Goal: Task Accomplishment & Management: Use online tool/utility

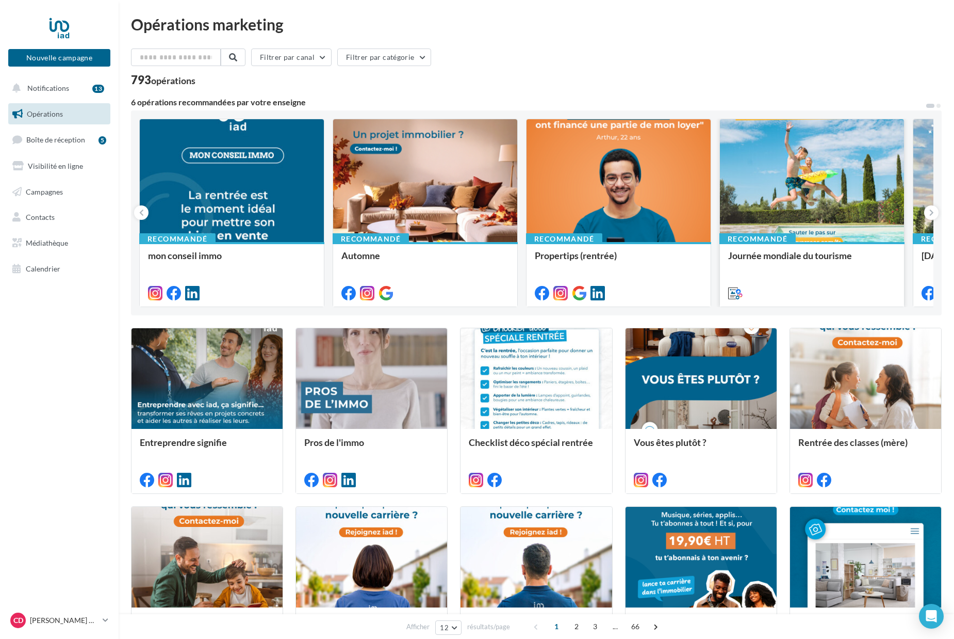
click at [838, 189] on div at bounding box center [812, 181] width 184 height 124
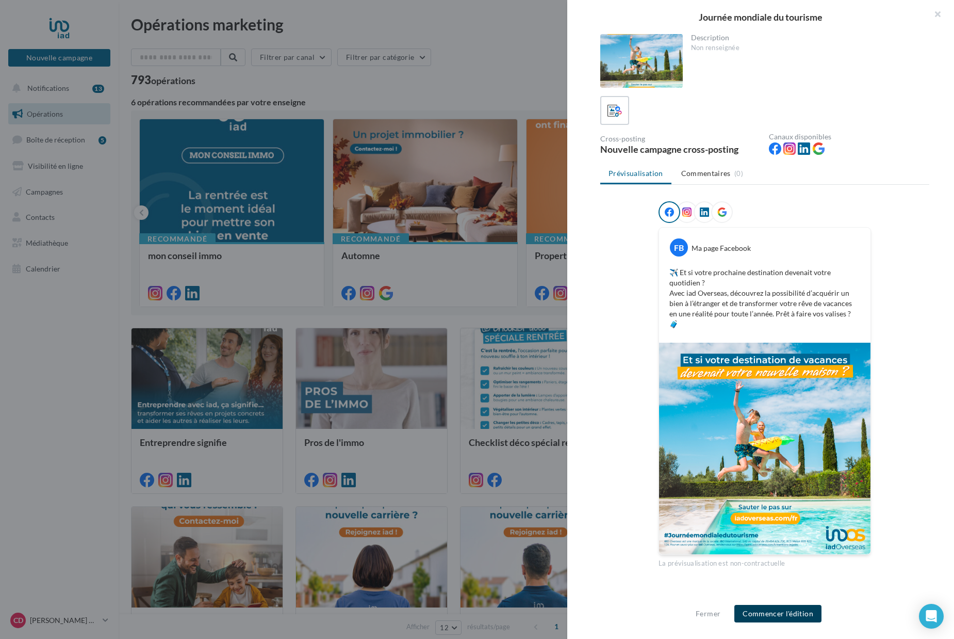
click at [780, 614] on button "Commencer l'édition" at bounding box center [778, 614] width 87 height 18
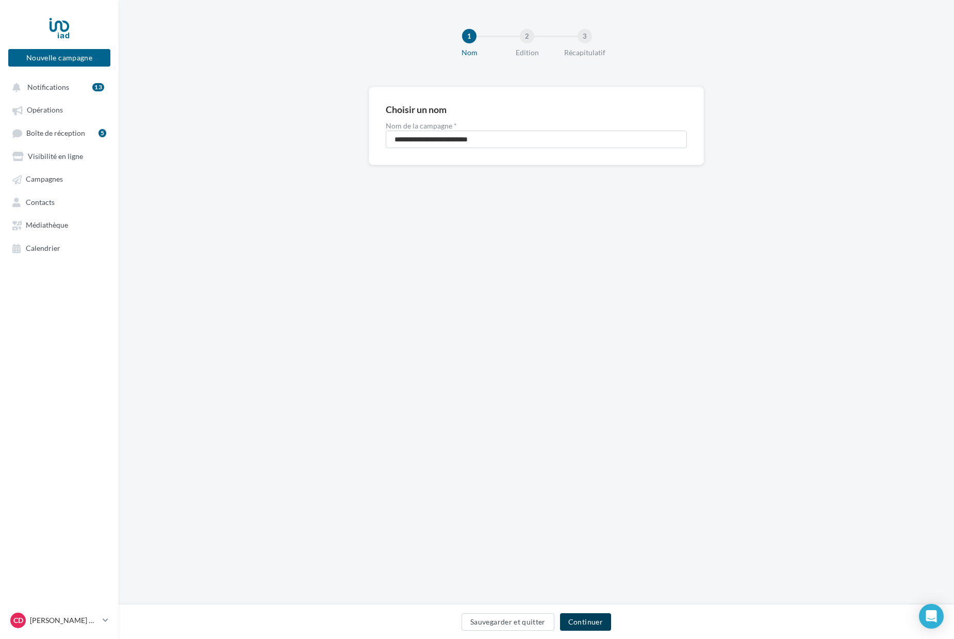
click at [592, 628] on button "Continuer" at bounding box center [585, 622] width 51 height 18
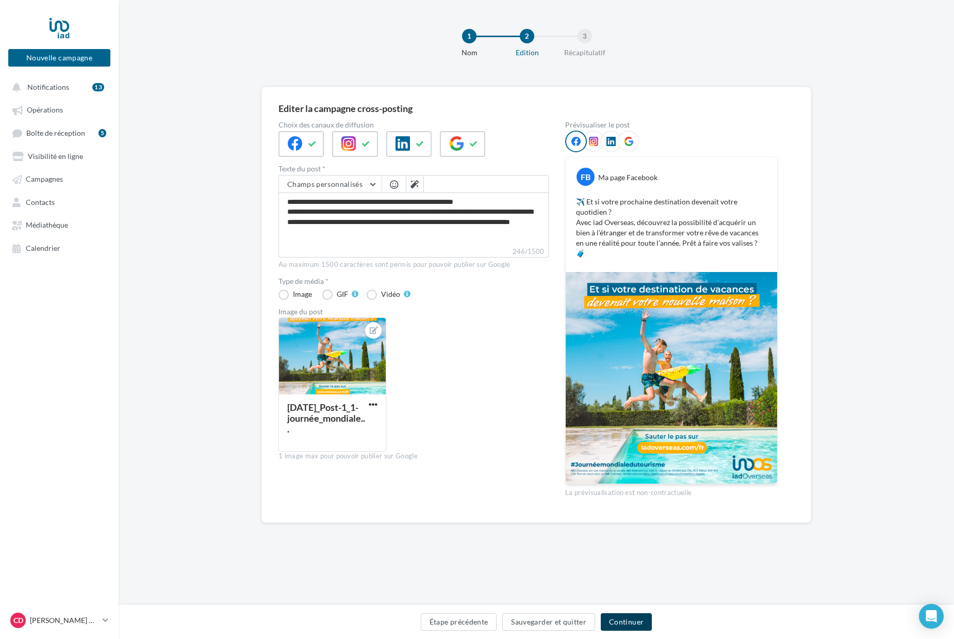
click at [622, 622] on button "Continuer" at bounding box center [626, 622] width 51 height 18
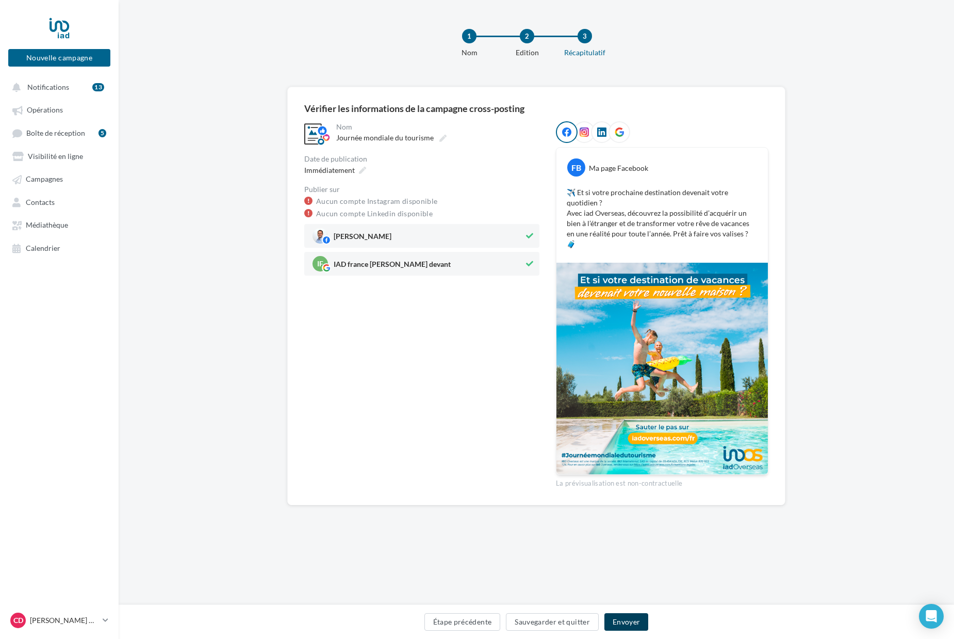
click at [629, 625] on button "Envoyer" at bounding box center [627, 622] width 44 height 18
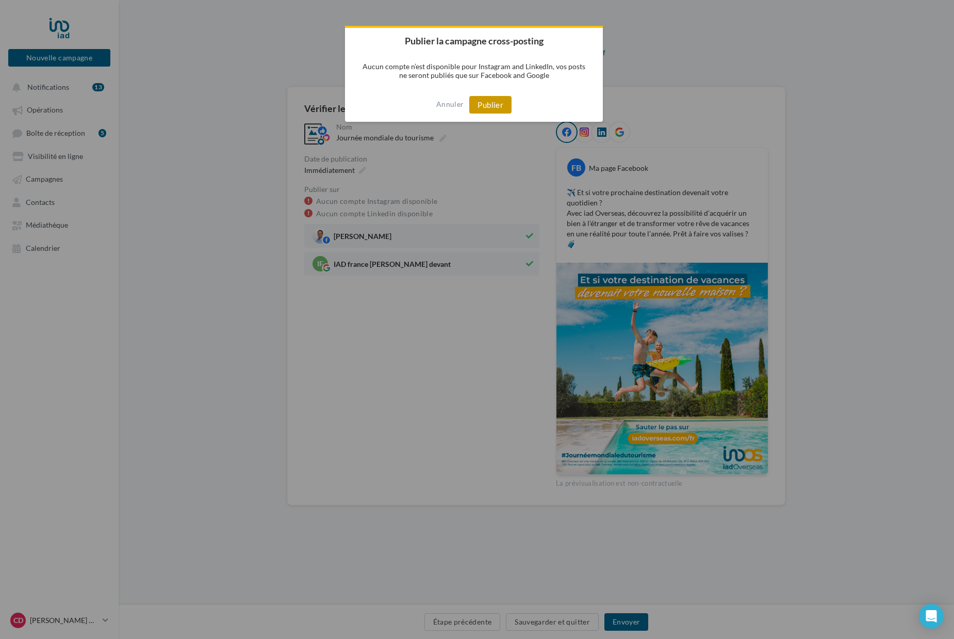
click at [495, 107] on button "Publier" at bounding box center [490, 105] width 42 height 18
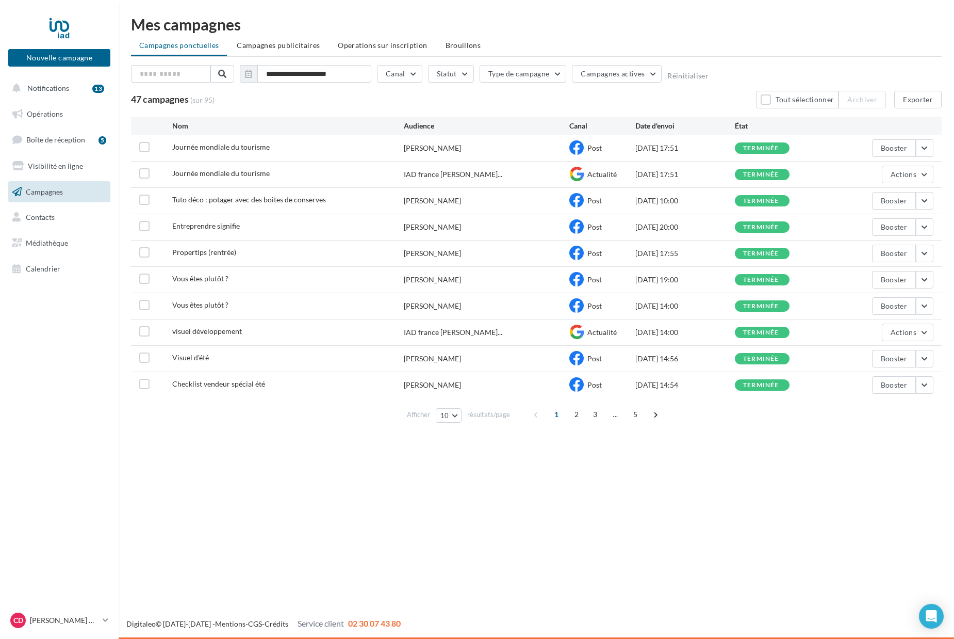
click at [485, 116] on div "**********" at bounding box center [536, 246] width 811 height 362
click at [61, 52] on button "Nouvelle campagne" at bounding box center [59, 58] width 102 height 18
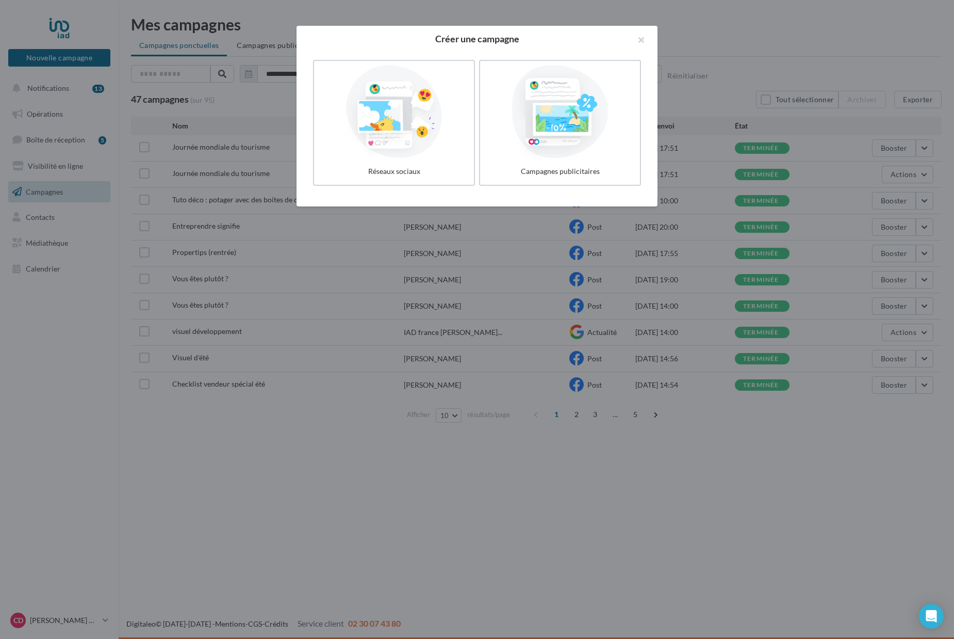
click at [156, 220] on div at bounding box center [477, 319] width 954 height 639
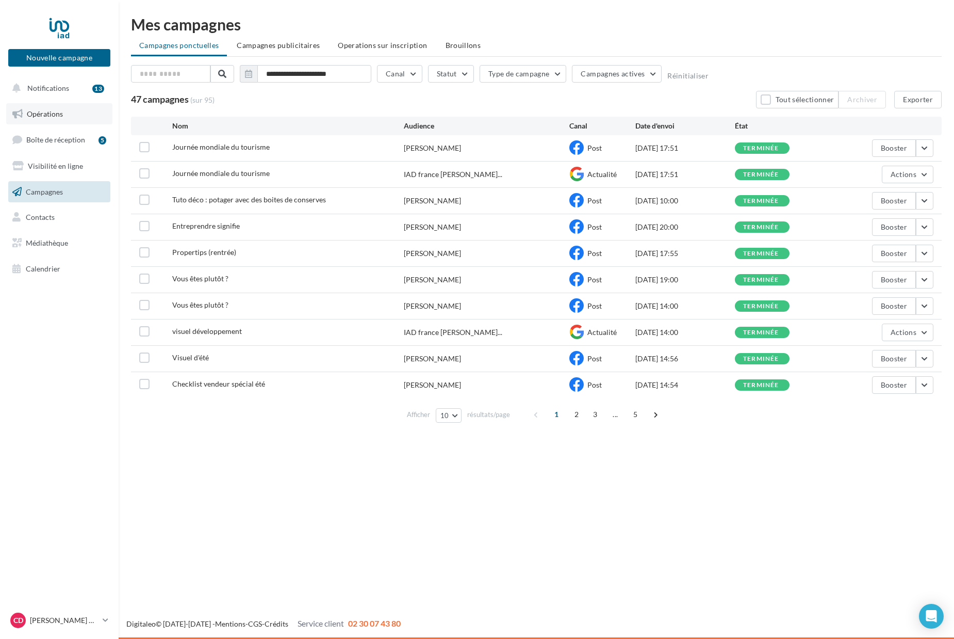
click at [38, 111] on span "Opérations" at bounding box center [45, 113] width 36 height 9
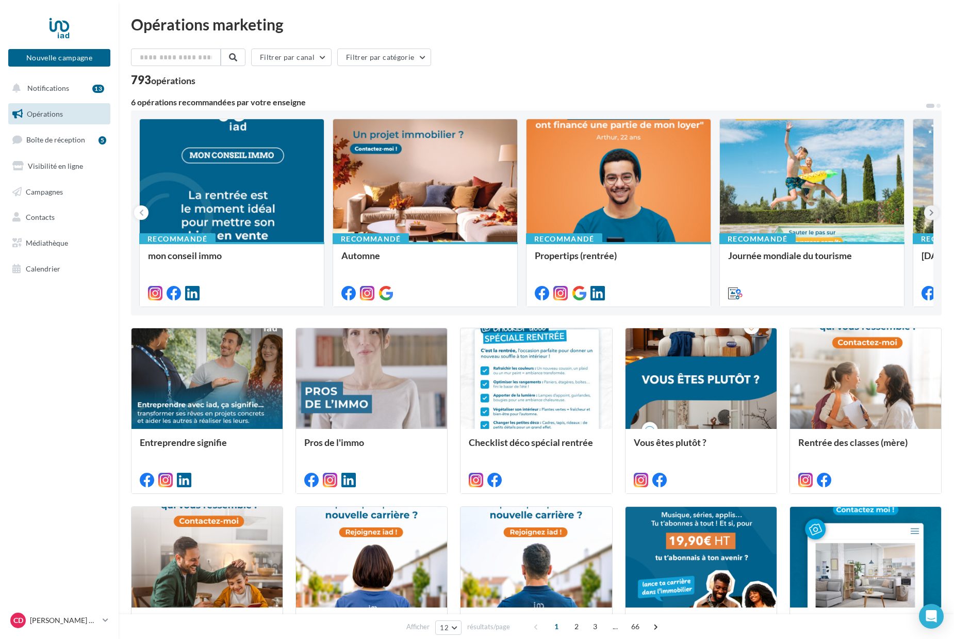
click at [934, 214] on icon at bounding box center [932, 212] width 5 height 10
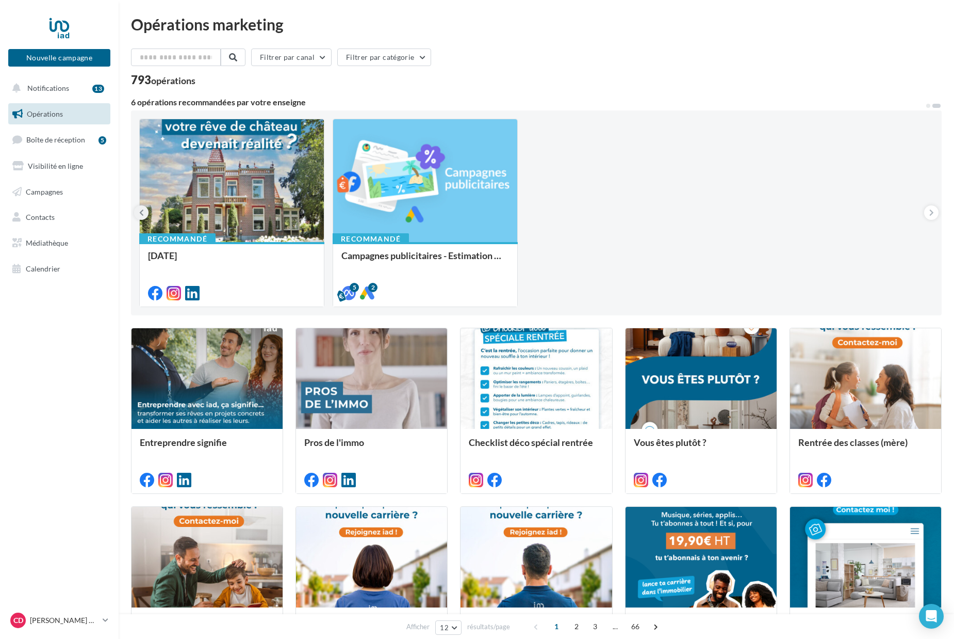
click at [148, 211] on button at bounding box center [141, 212] width 14 height 14
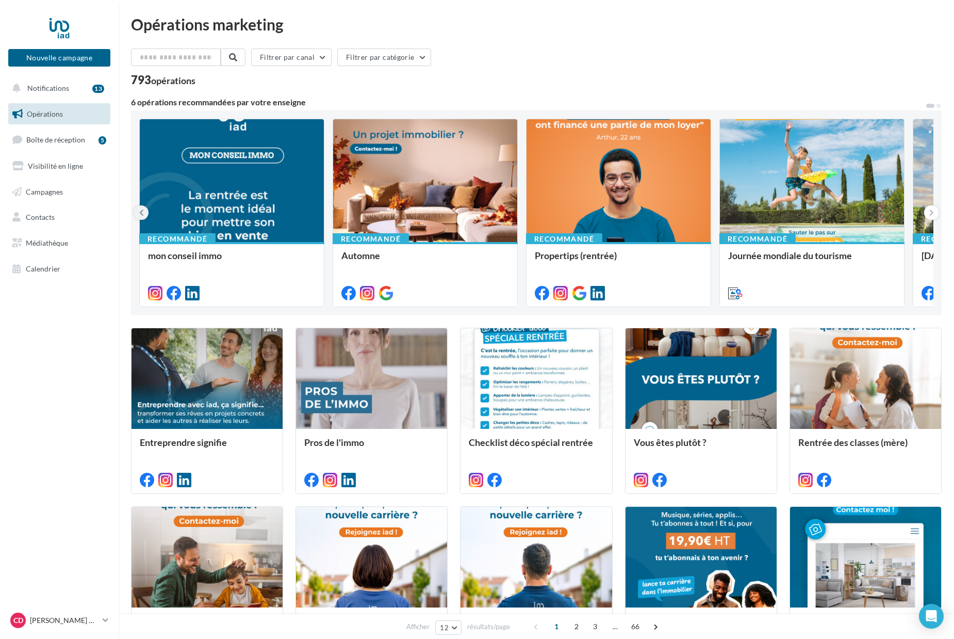
click at [148, 211] on button at bounding box center [141, 212] width 14 height 14
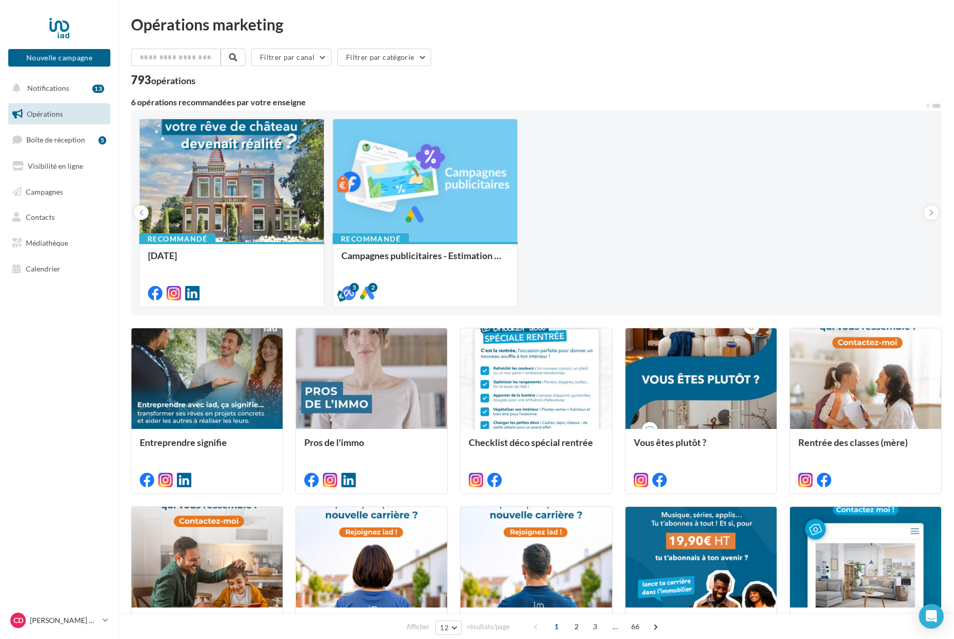
click at [664, 208] on div "Recommandé mon conseil immo Recommandé Automne Recommandé Propertips (rentrée) …" at bounding box center [536, 213] width 794 height 188
click at [936, 210] on button at bounding box center [931, 212] width 14 height 14
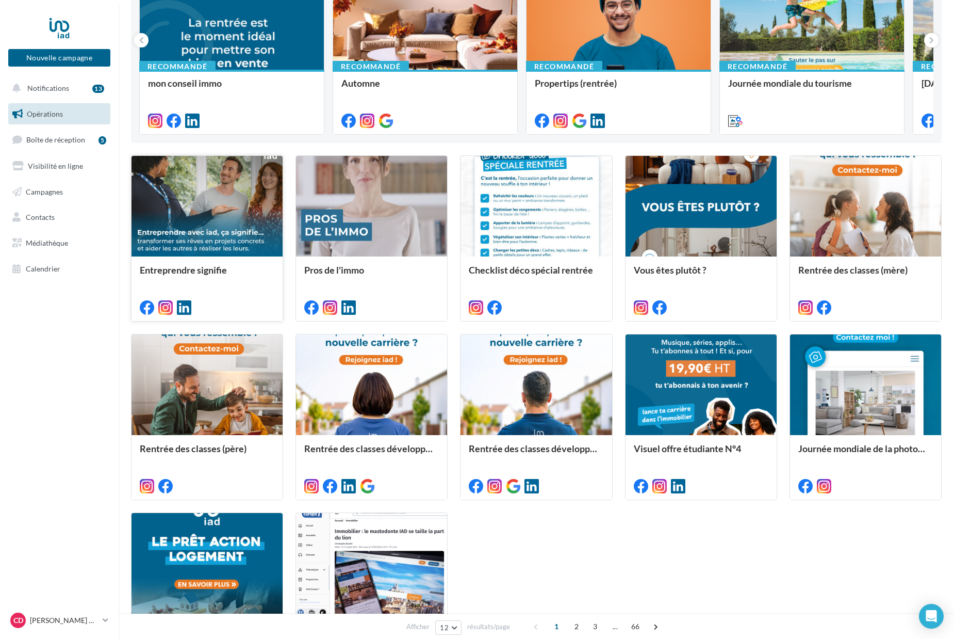
scroll to position [298, 0]
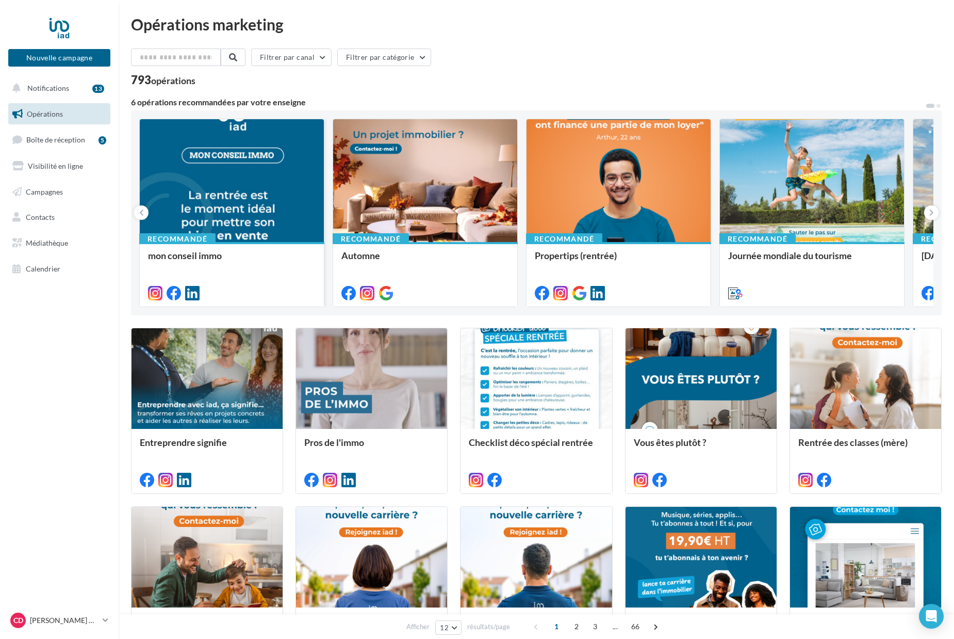
click at [217, 203] on div at bounding box center [232, 181] width 184 height 124
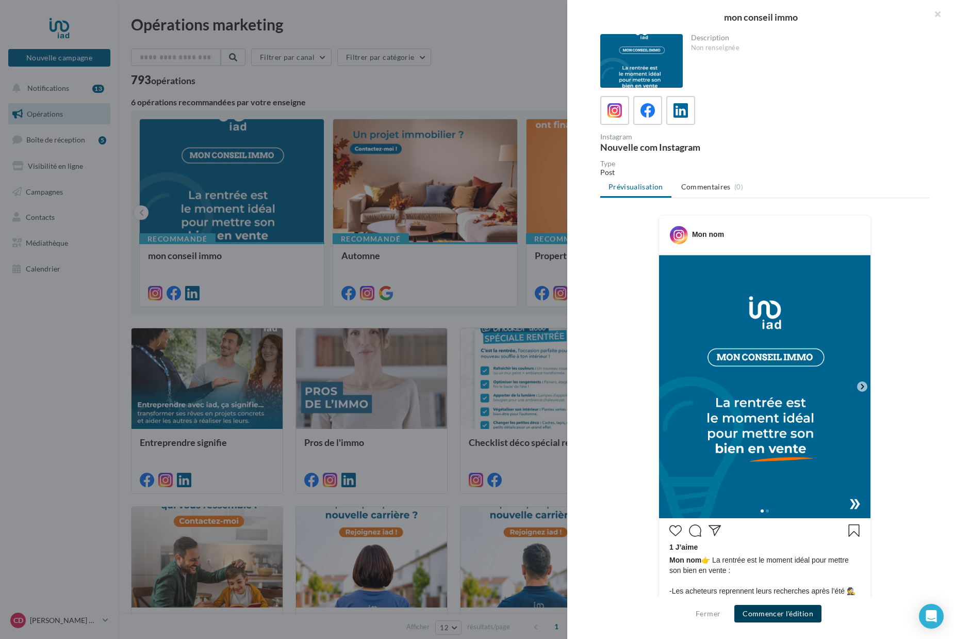
click at [772, 611] on button "Commencer l'édition" at bounding box center [778, 614] width 87 height 18
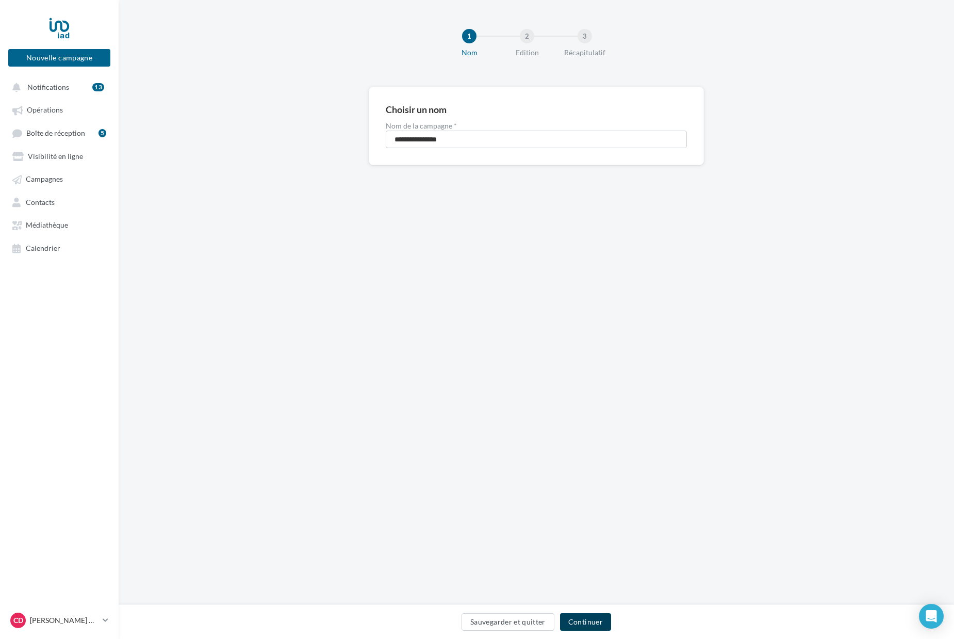
click at [578, 622] on button "Continuer" at bounding box center [585, 622] width 51 height 18
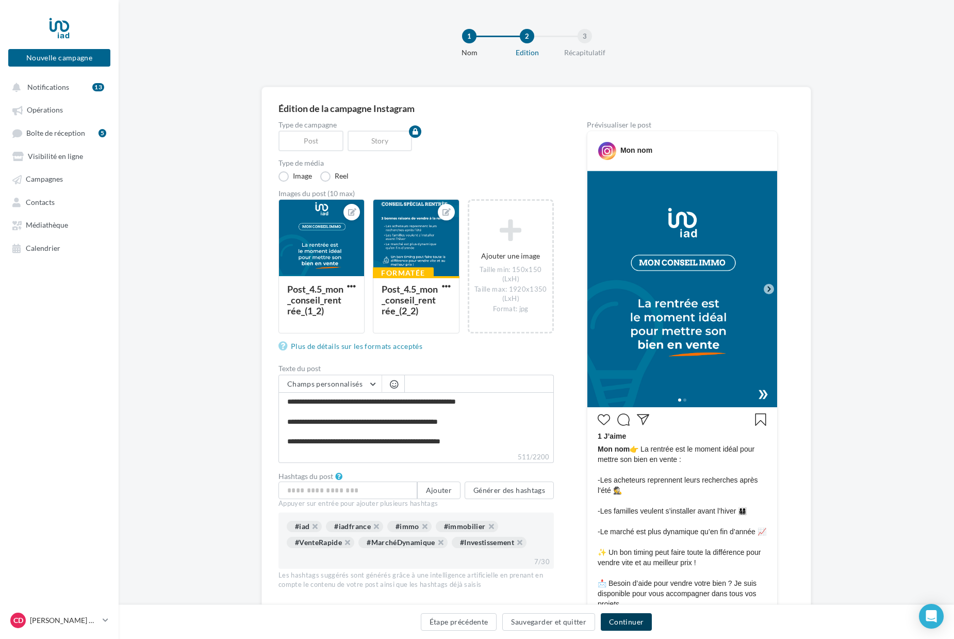
click at [630, 625] on button "Continuer" at bounding box center [626, 622] width 51 height 18
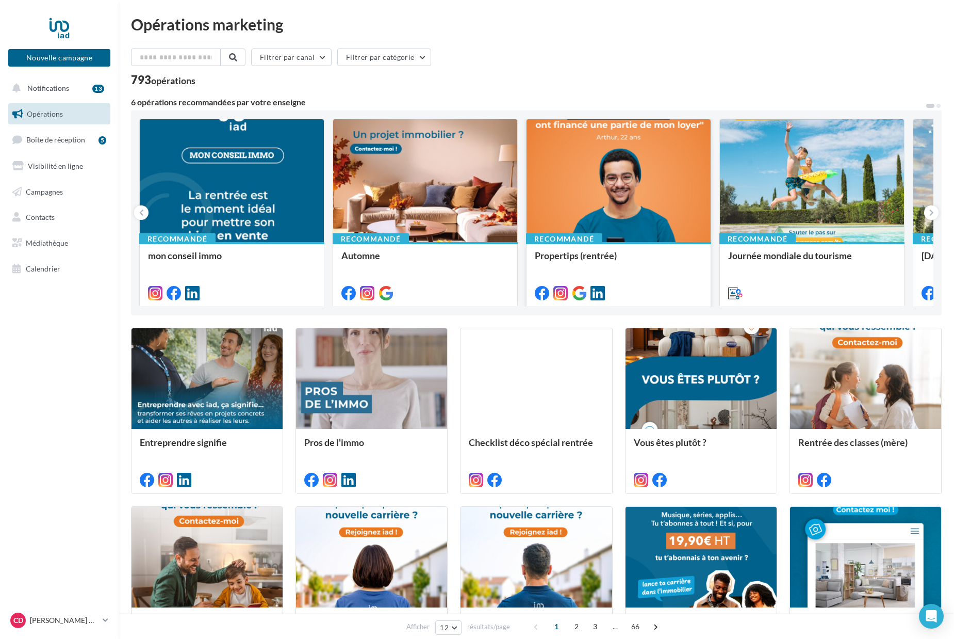
scroll to position [1, 0]
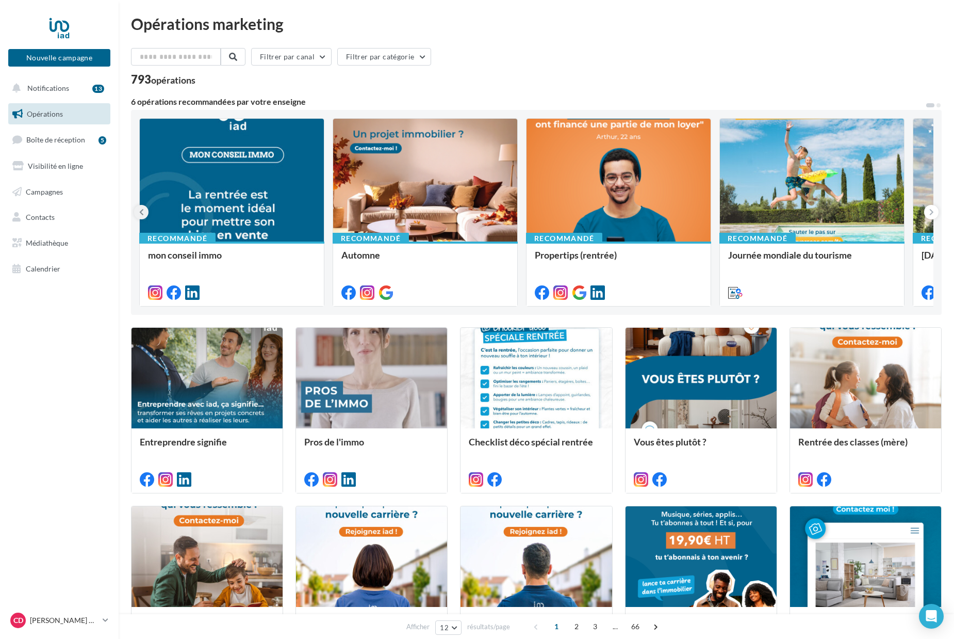
click at [146, 209] on button at bounding box center [141, 212] width 14 height 14
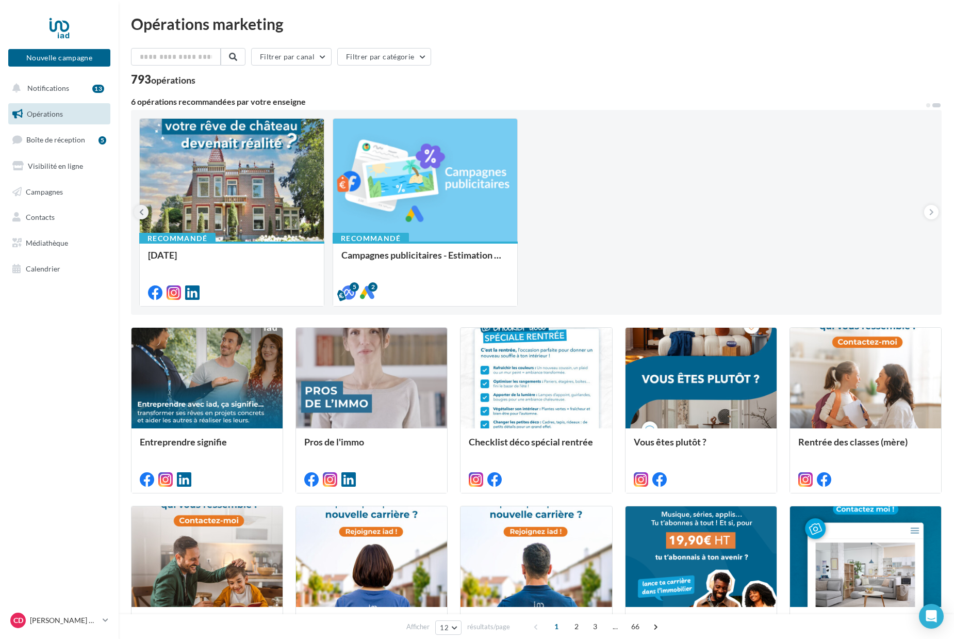
click at [142, 214] on icon at bounding box center [141, 212] width 5 height 10
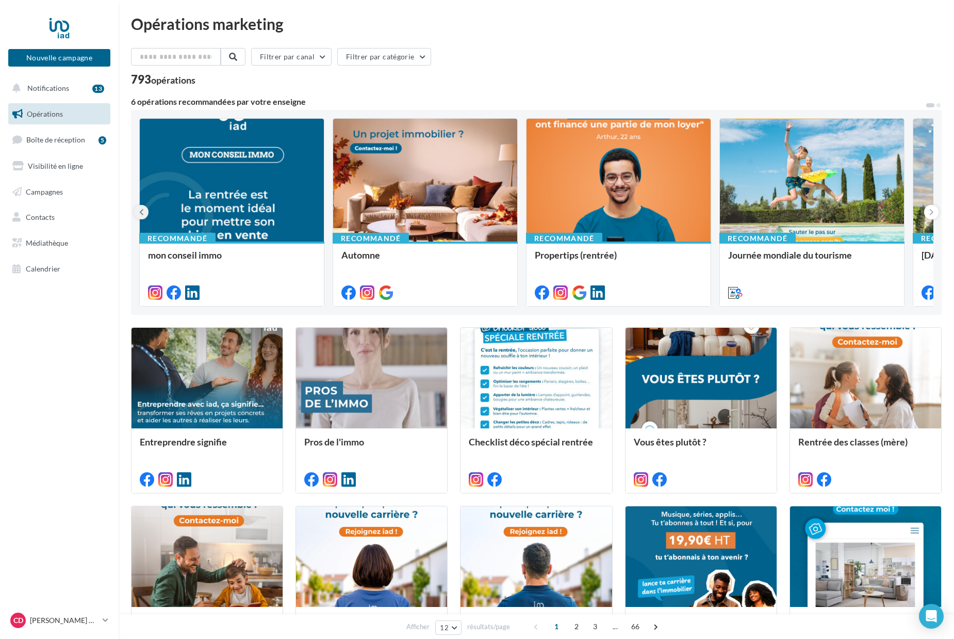
click at [142, 214] on icon at bounding box center [141, 212] width 5 height 10
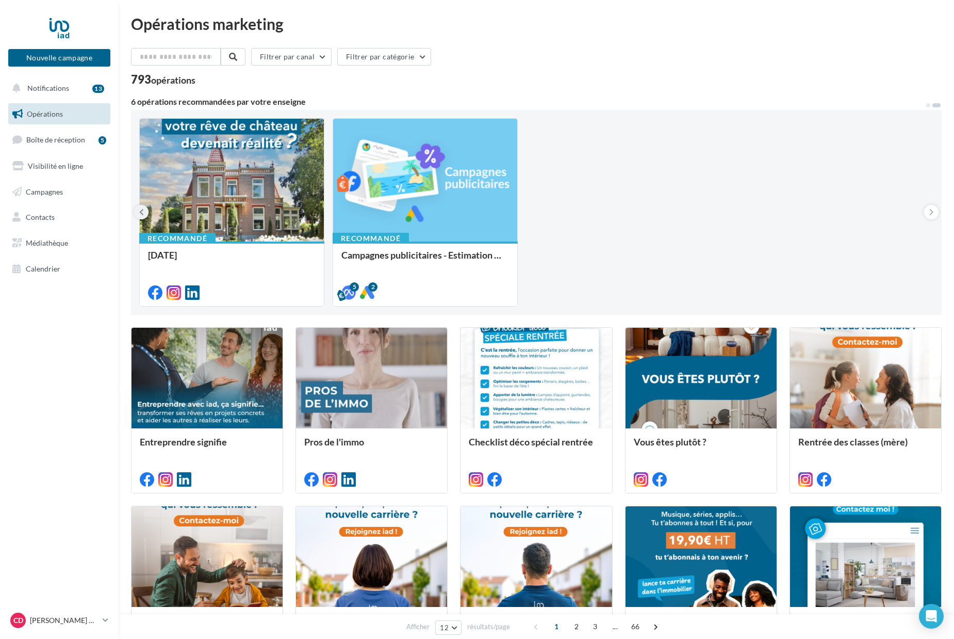
click at [142, 214] on icon at bounding box center [141, 212] width 5 height 10
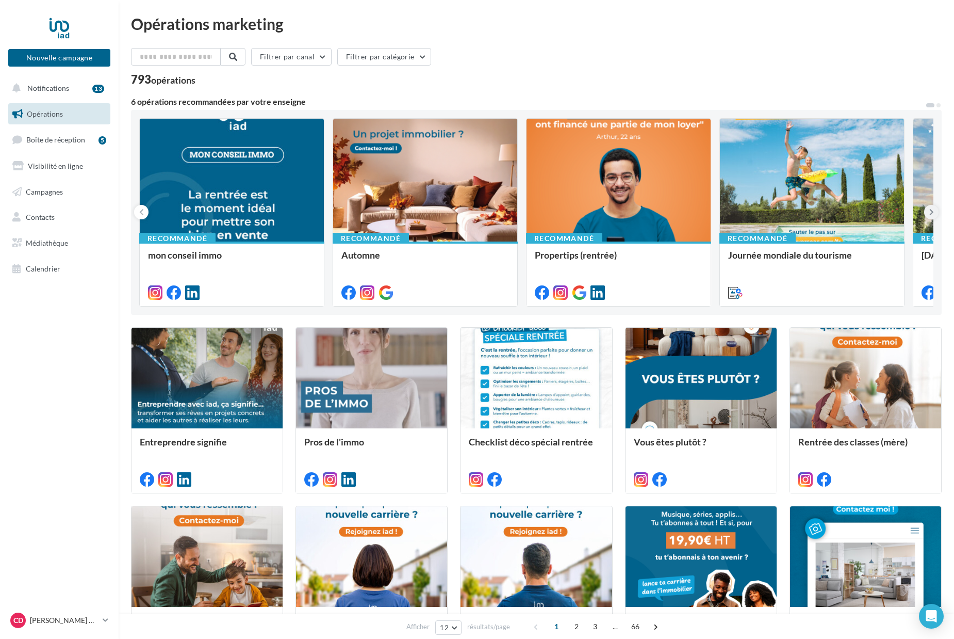
click at [931, 210] on icon at bounding box center [932, 212] width 5 height 10
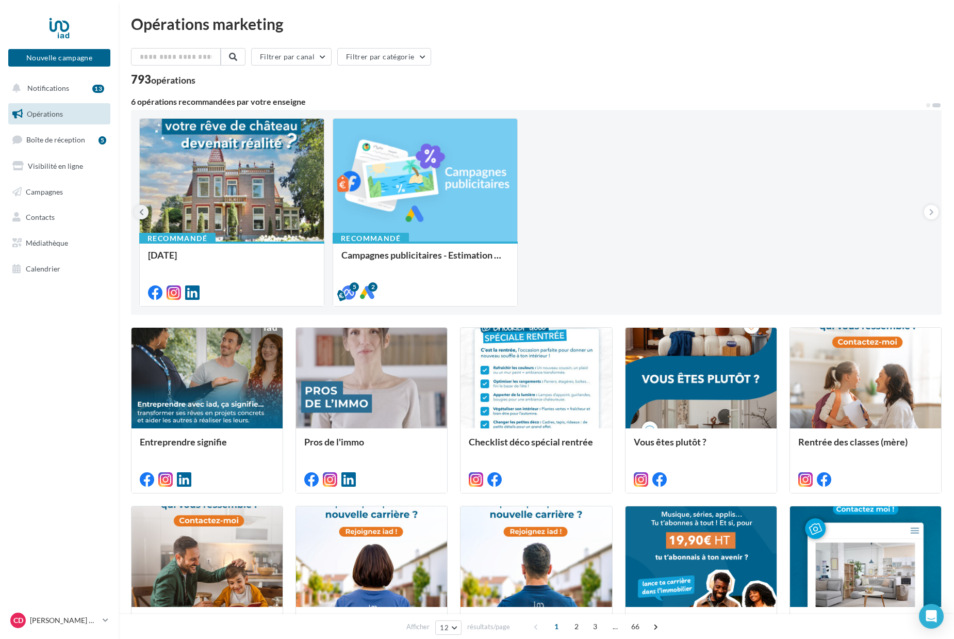
click at [141, 210] on icon at bounding box center [141, 212] width 5 height 10
